Goal: Task Accomplishment & Management: Manage account settings

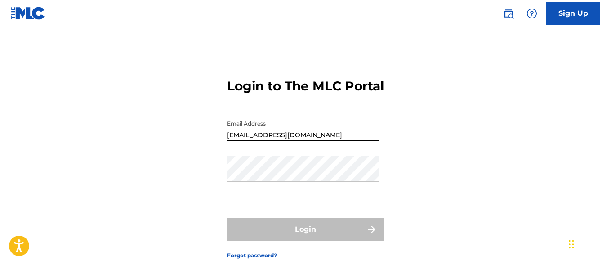
type input "[EMAIL_ADDRESS][DOMAIN_NAME]"
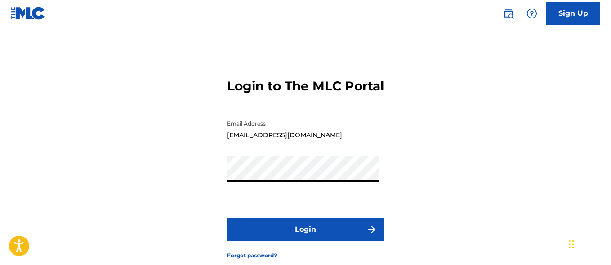
click at [305, 241] on button "Login" at bounding box center [305, 229] width 157 height 22
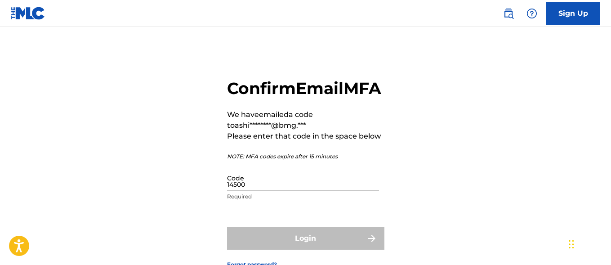
type input "145002"
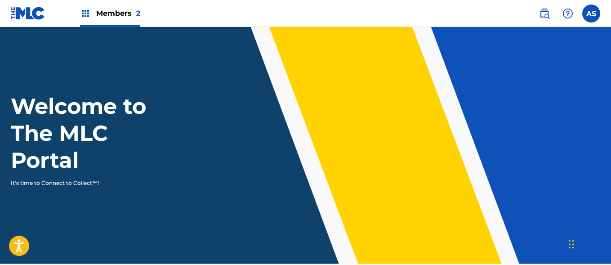
click at [85, 13] on img at bounding box center [85, 13] width 11 height 11
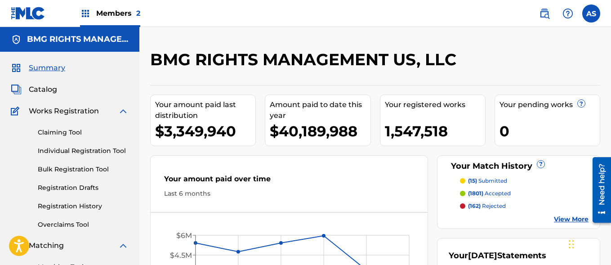
scroll to position [195, 0]
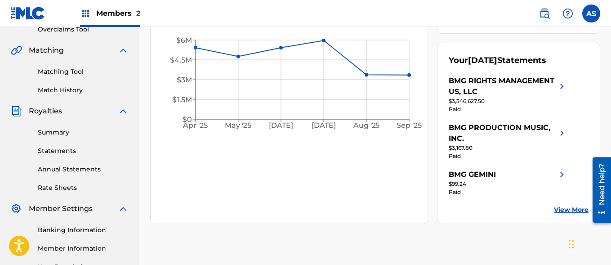
click at [83, 132] on link "Summary" at bounding box center [83, 132] width 91 height 9
